Goal: Go to known website: Access a specific website the user already knows

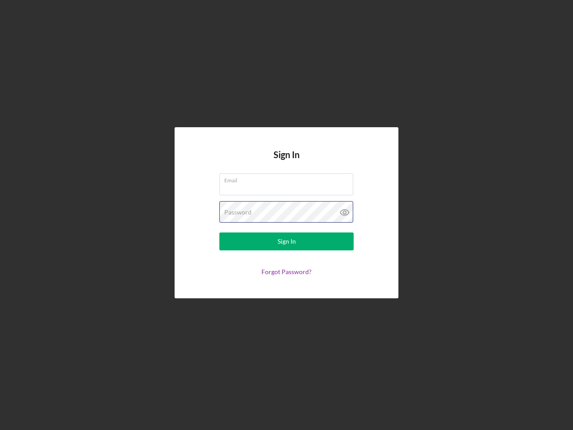
click at [287, 215] on div "Password" at bounding box center [286, 212] width 134 height 22
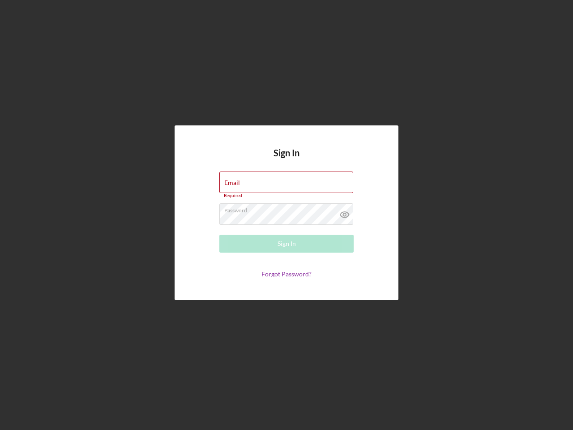
click at [345, 212] on icon at bounding box center [345, 214] width 22 height 22
